Goal: Task Accomplishment & Management: Use online tool/utility

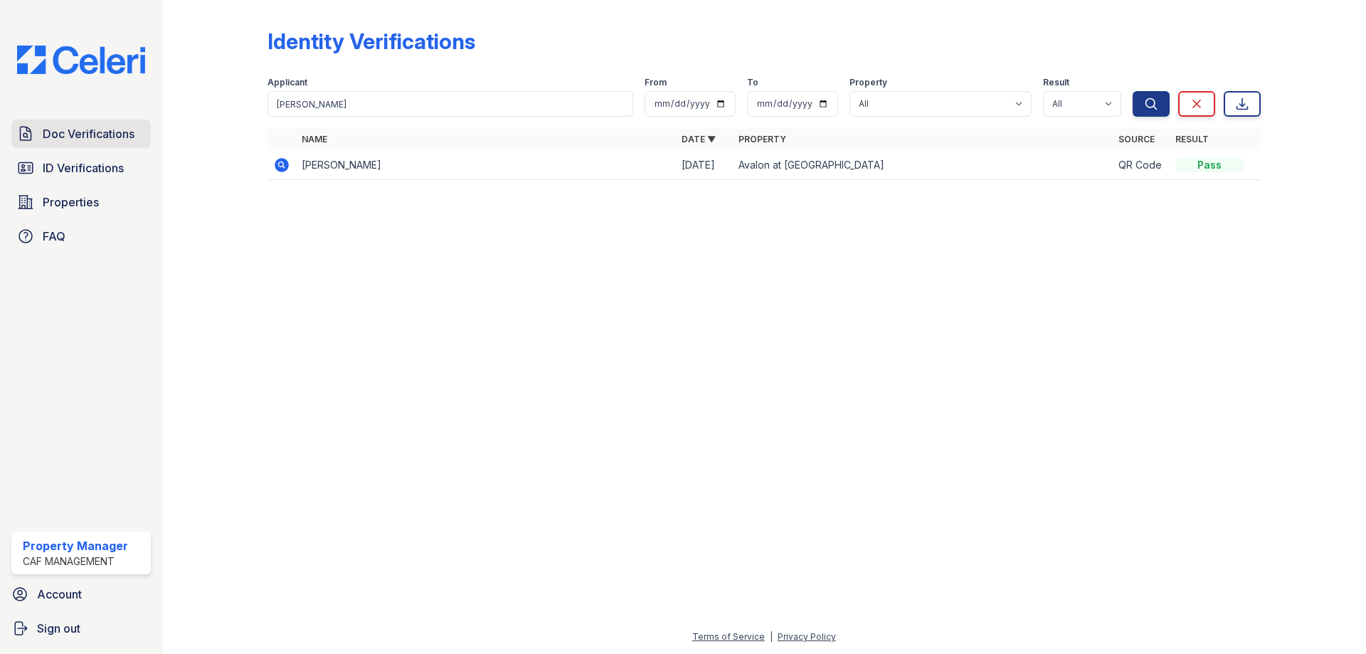
click at [69, 134] on span "Doc Verifications" at bounding box center [89, 133] width 92 height 17
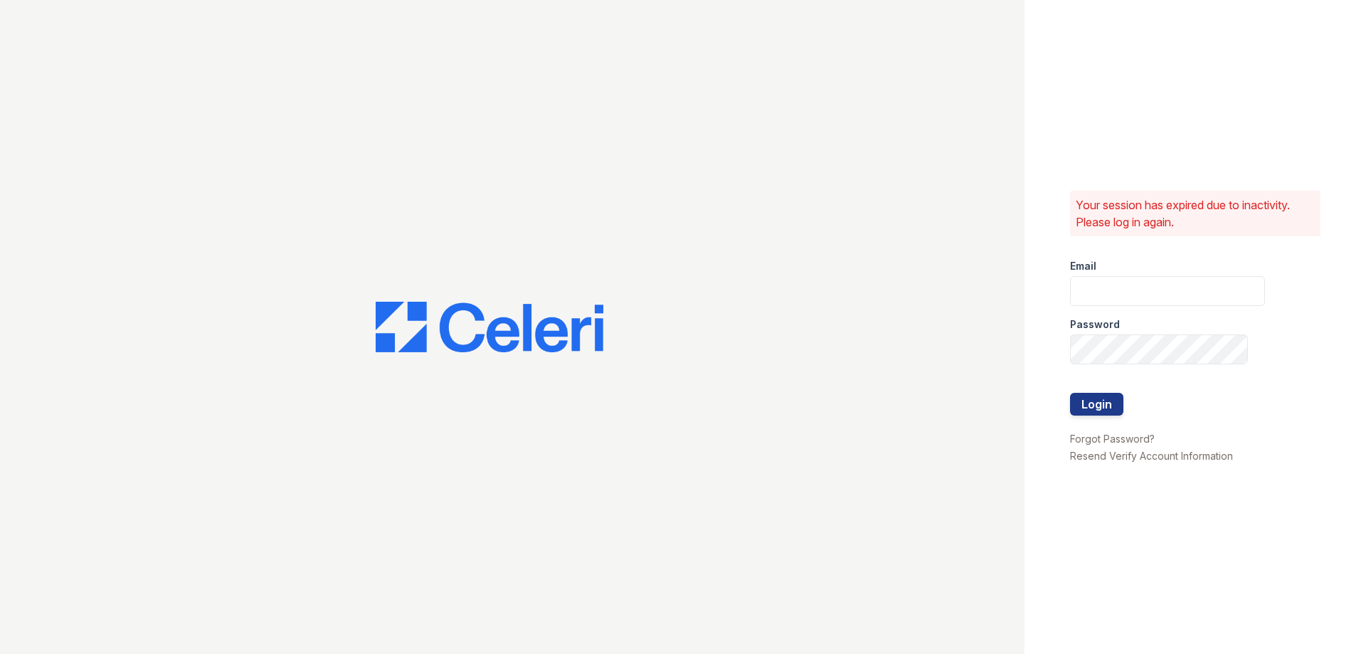
type input "[DOMAIN_NAME][EMAIL_ADDRESS][DOMAIN_NAME]"
click at [1095, 411] on button "Login" at bounding box center [1096, 404] width 53 height 23
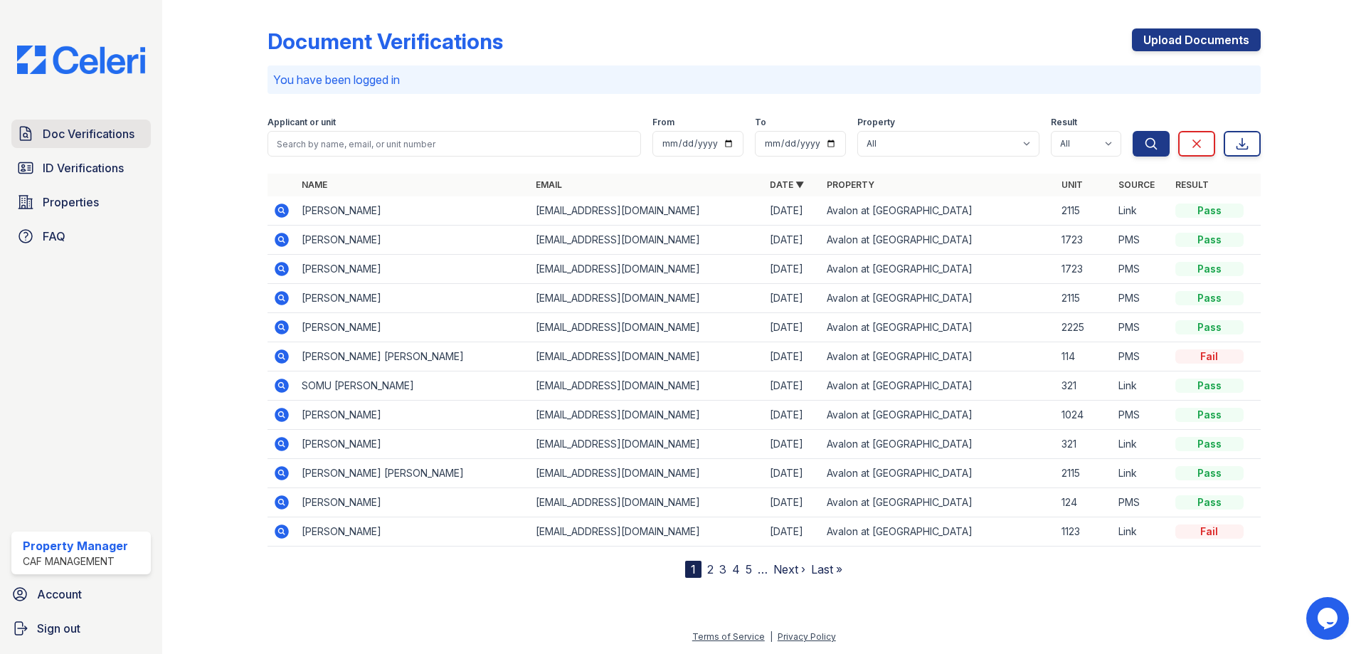
click at [83, 142] on span "Doc Verifications" at bounding box center [89, 133] width 92 height 17
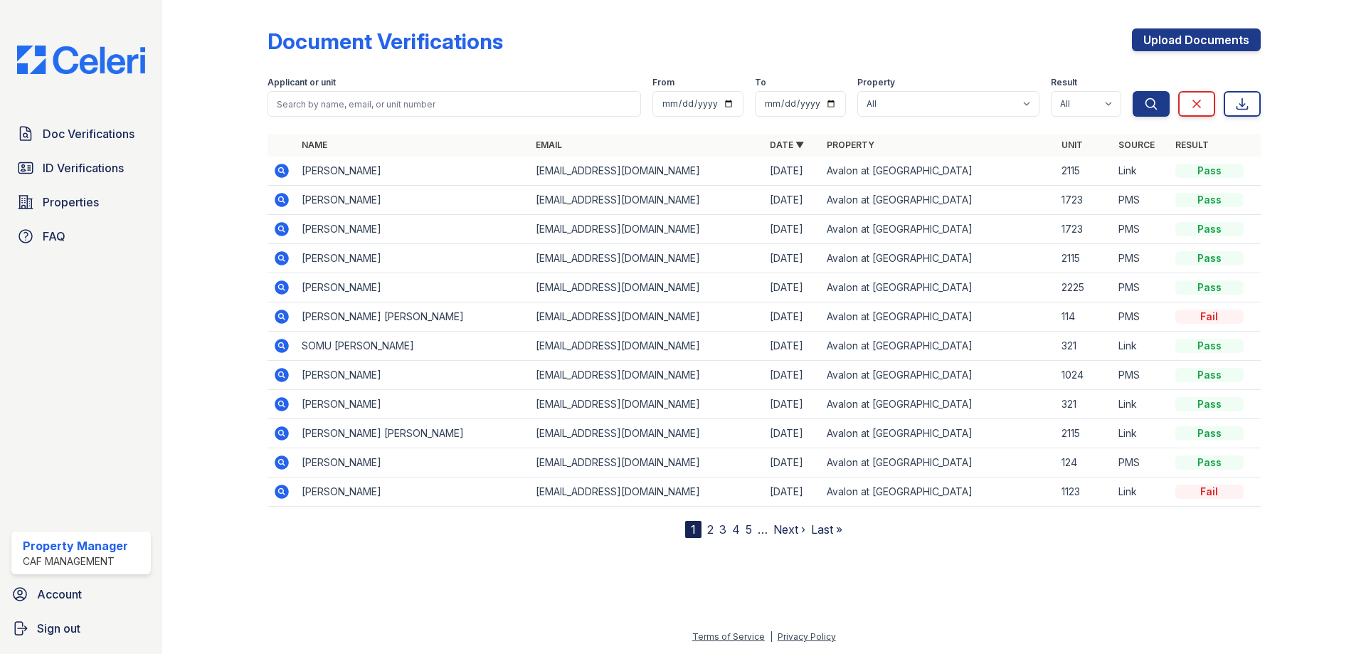
click at [284, 199] on icon at bounding box center [282, 200] width 14 height 14
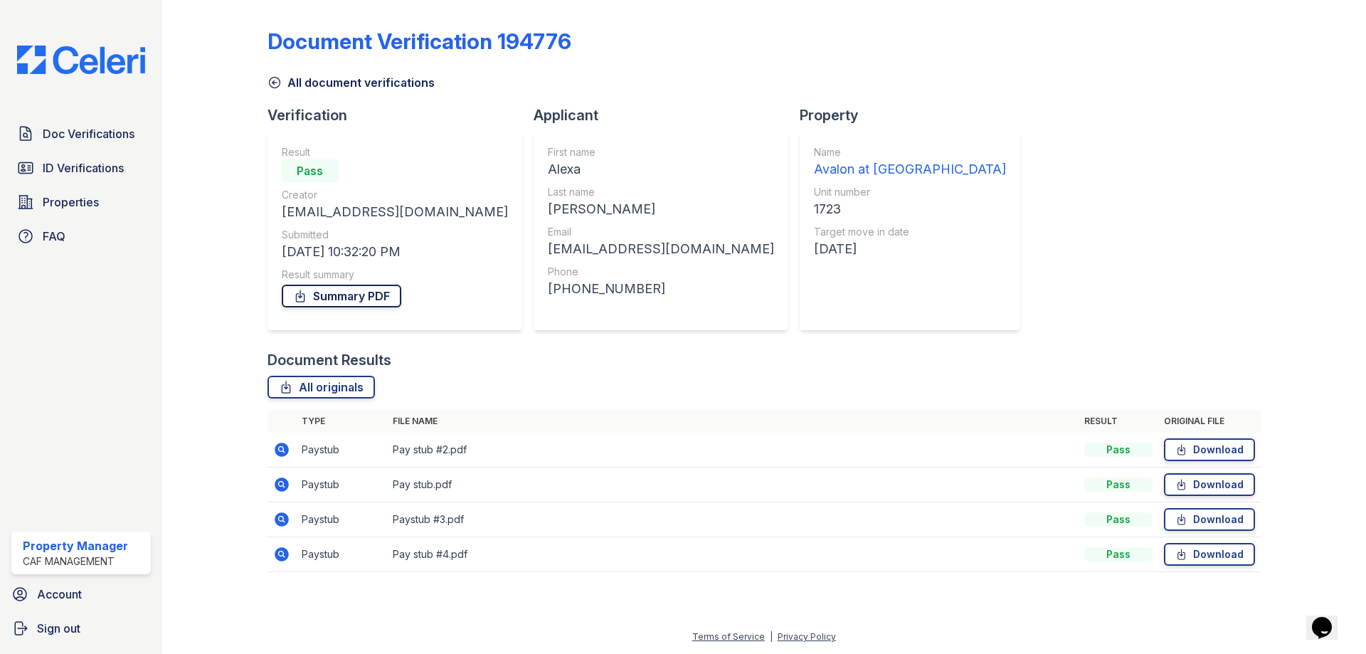
click at [332, 291] on link "Summary PDF" at bounding box center [342, 296] width 120 height 23
